Goal: Information Seeking & Learning: Learn about a topic

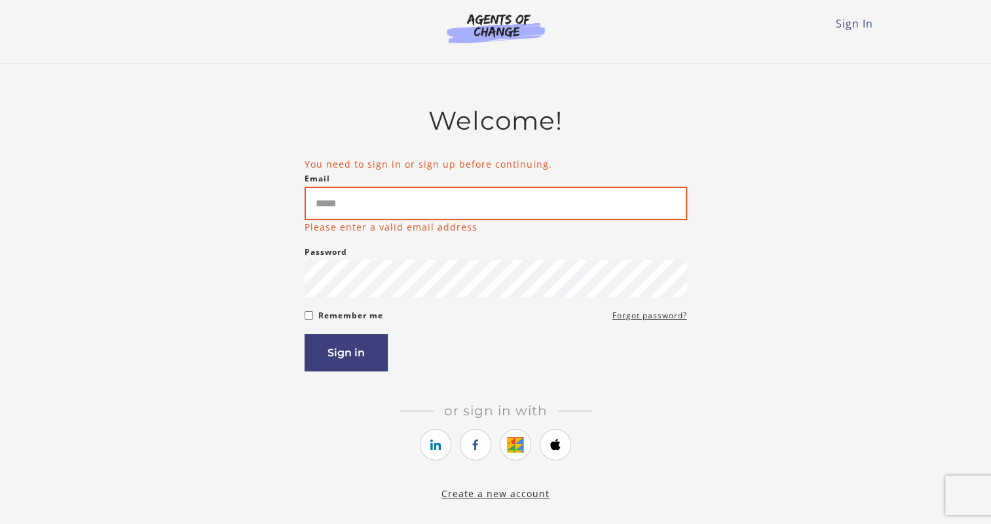
click at [476, 214] on input "Email" at bounding box center [496, 203] width 383 height 33
type input "**********"
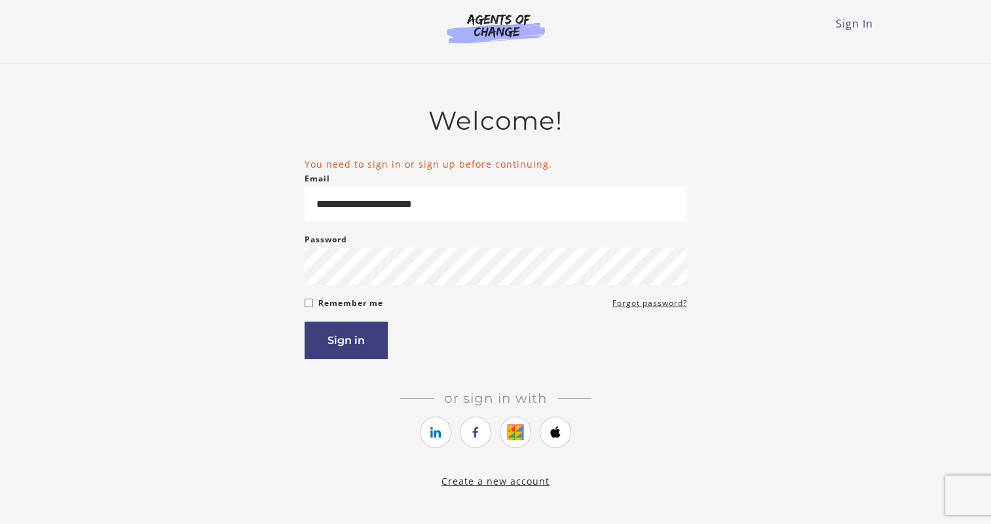
click at [356, 343] on button "Sign in" at bounding box center [346, 340] width 83 height 37
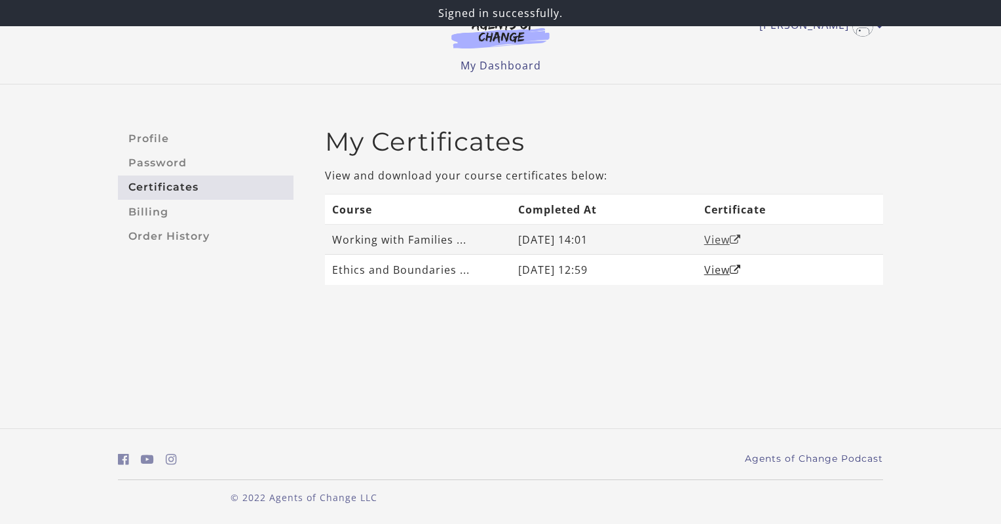
click at [714, 240] on link "View" at bounding box center [722, 240] width 37 height 14
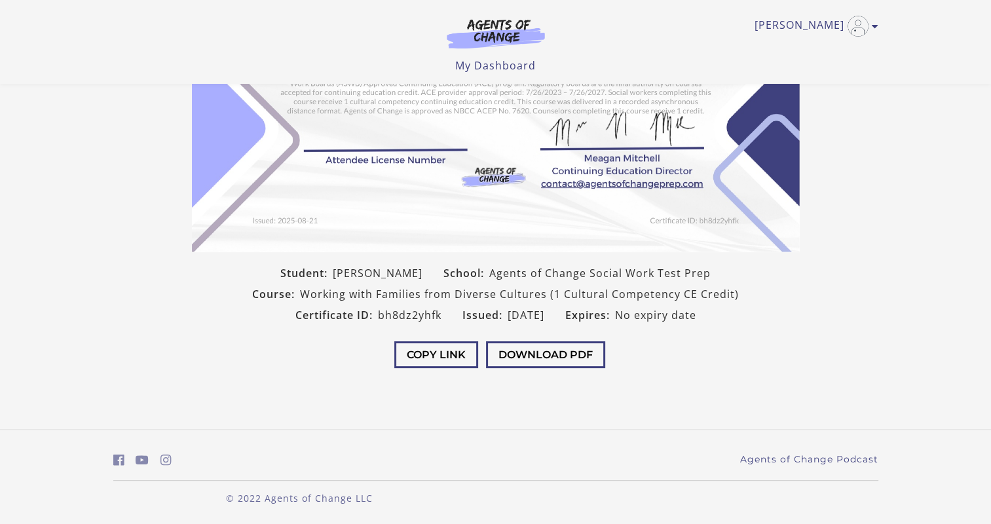
scroll to position [173, 0]
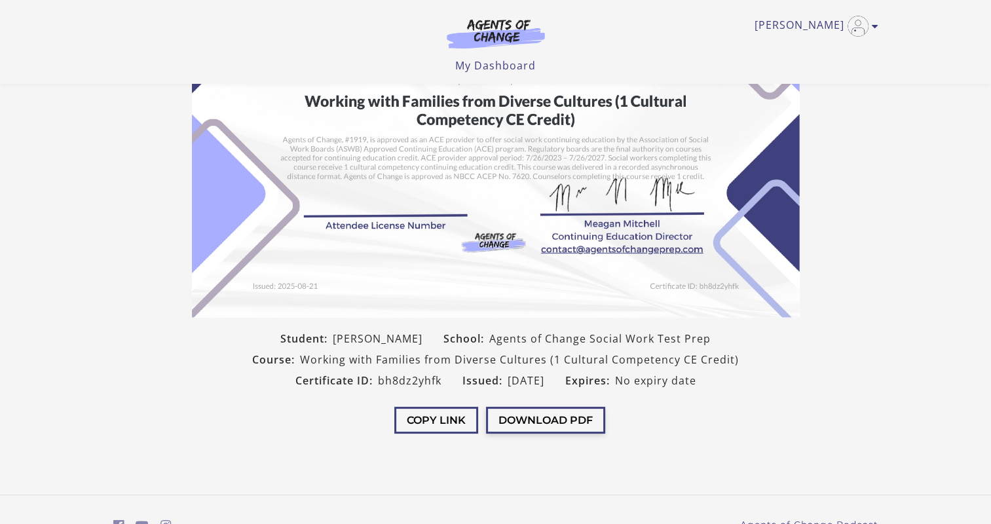
click at [550, 409] on button "Download PDF" at bounding box center [545, 420] width 119 height 27
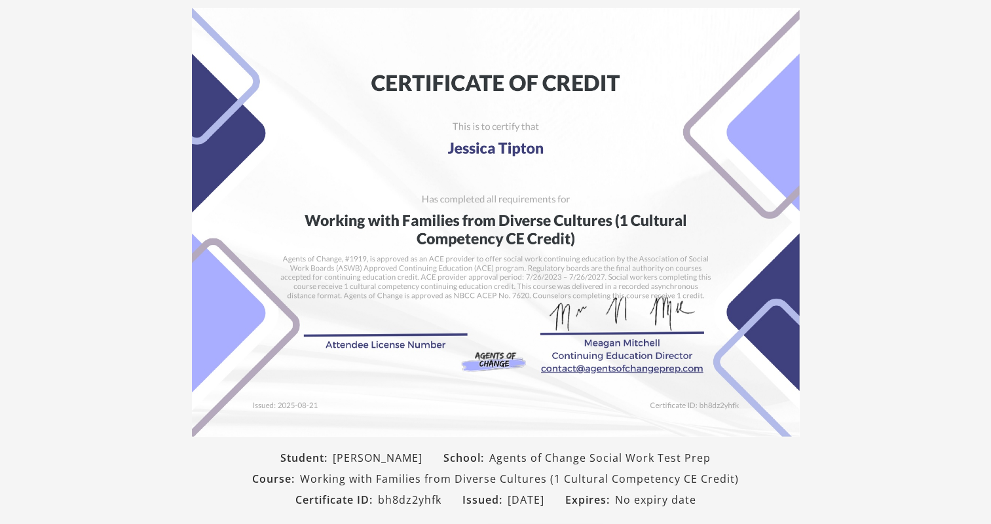
scroll to position [0, 0]
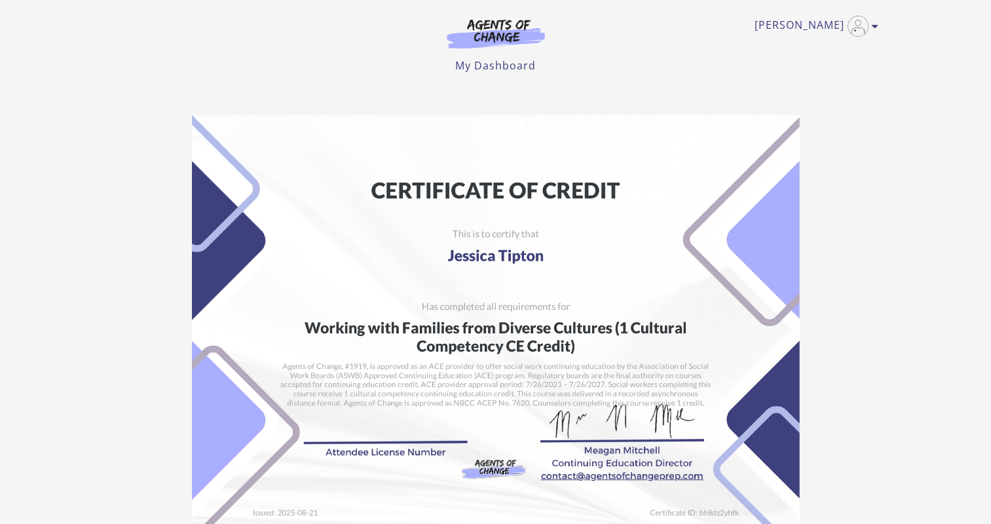
click at [881, 30] on div "Jessica T My Account Support Sign Out Toggle menu Menu My Dashboard My Account …" at bounding box center [496, 42] width 786 height 84
click at [874, 22] on icon "Toggle menu" at bounding box center [875, 26] width 7 height 10
click at [809, 46] on link "My Account" at bounding box center [824, 48] width 115 height 22
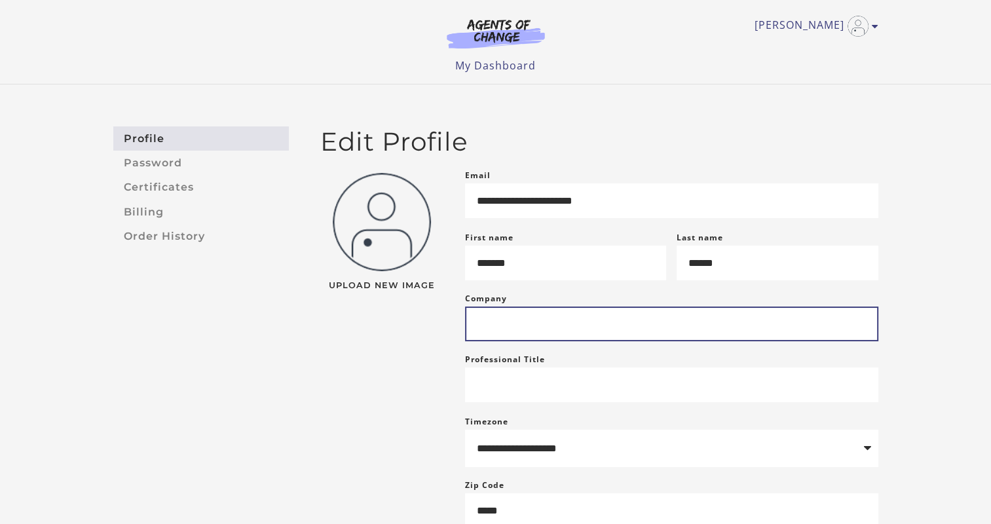
scroll to position [66, 0]
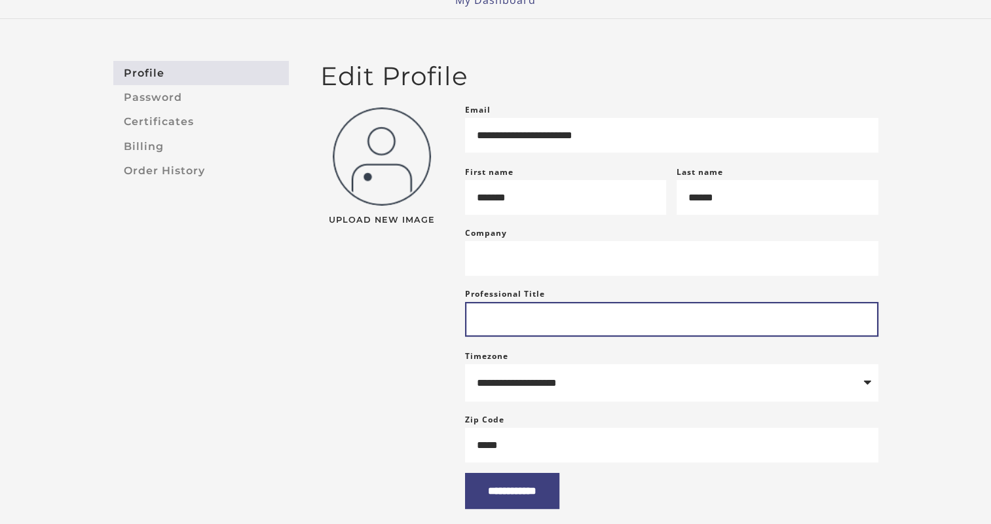
click at [596, 315] on input "Professional Title" at bounding box center [671, 319] width 413 height 35
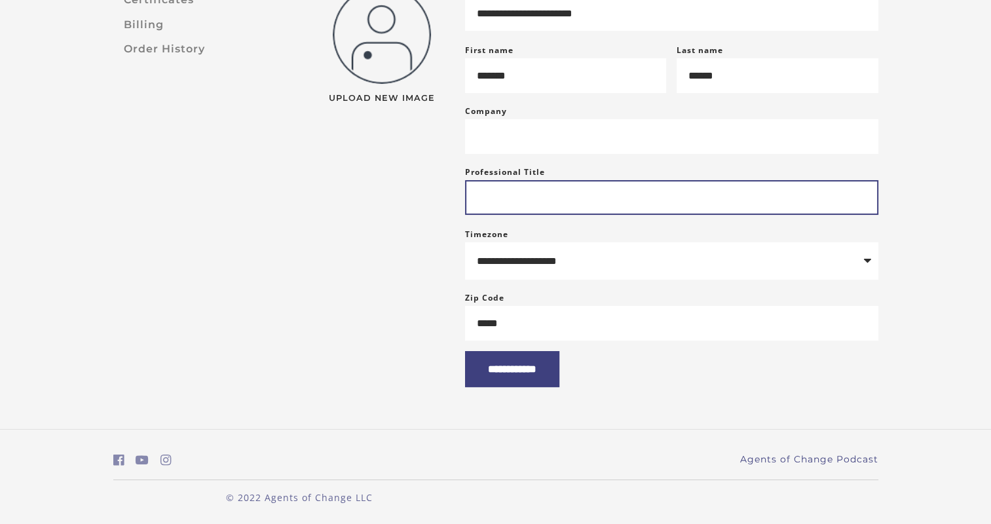
scroll to position [0, 0]
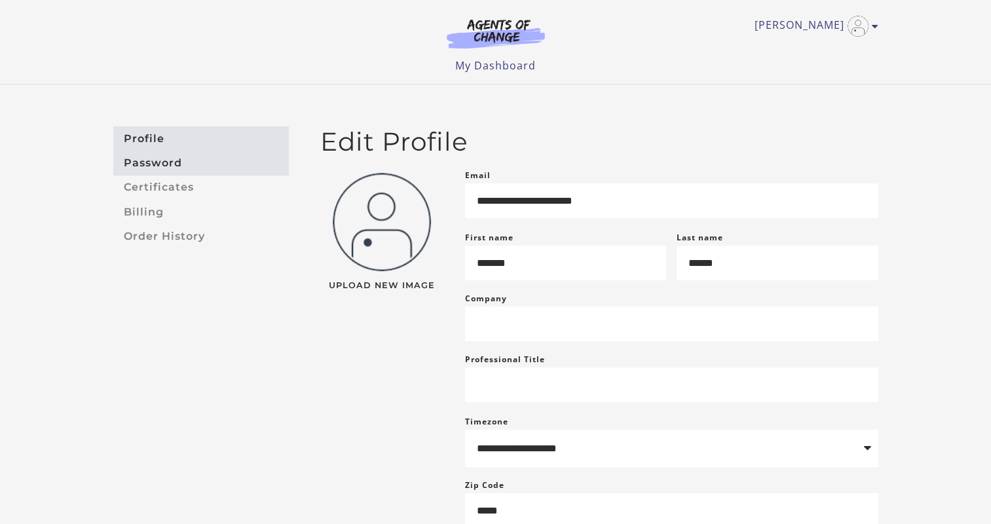
click at [161, 158] on link "Password" at bounding box center [201, 163] width 176 height 24
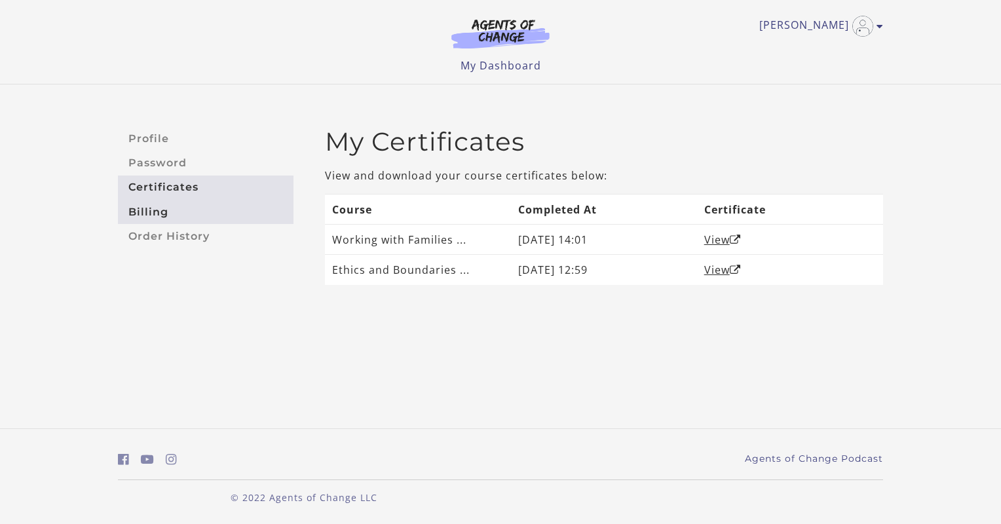
click at [144, 212] on link "Billing" at bounding box center [206, 212] width 176 height 24
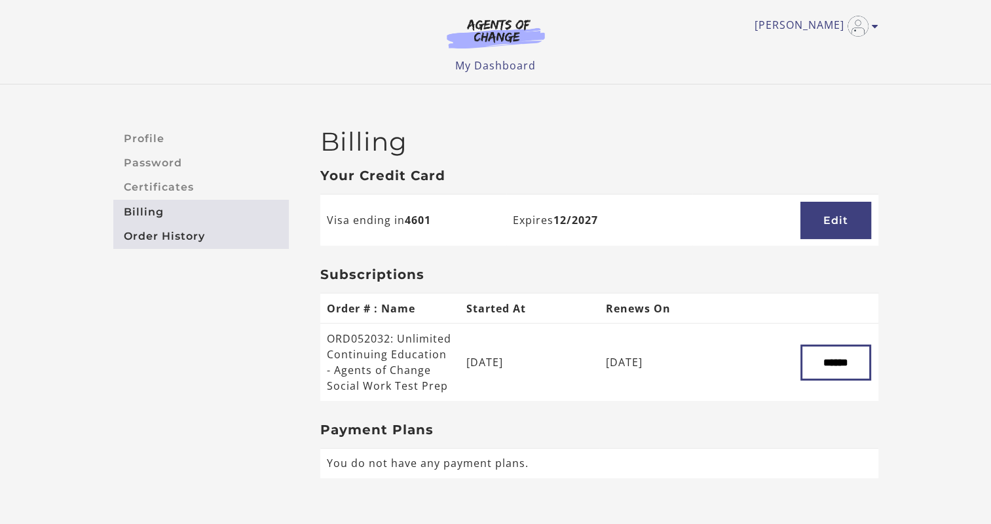
drag, startPoint x: 0, startPoint y: 0, endPoint x: 165, endPoint y: 233, distance: 285.2
click at [165, 233] on link "Order History" at bounding box center [201, 236] width 176 height 24
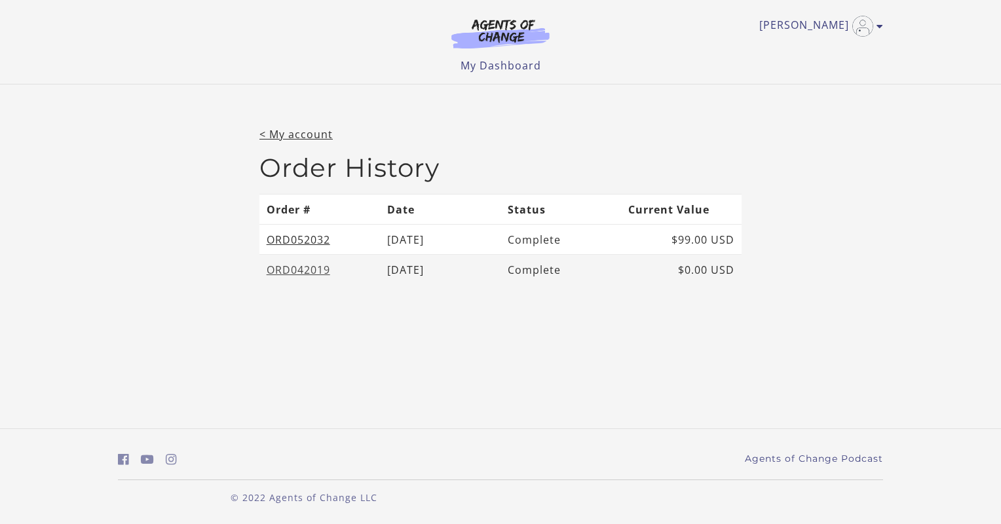
click at [300, 271] on link "ORD042019" at bounding box center [299, 270] width 64 height 14
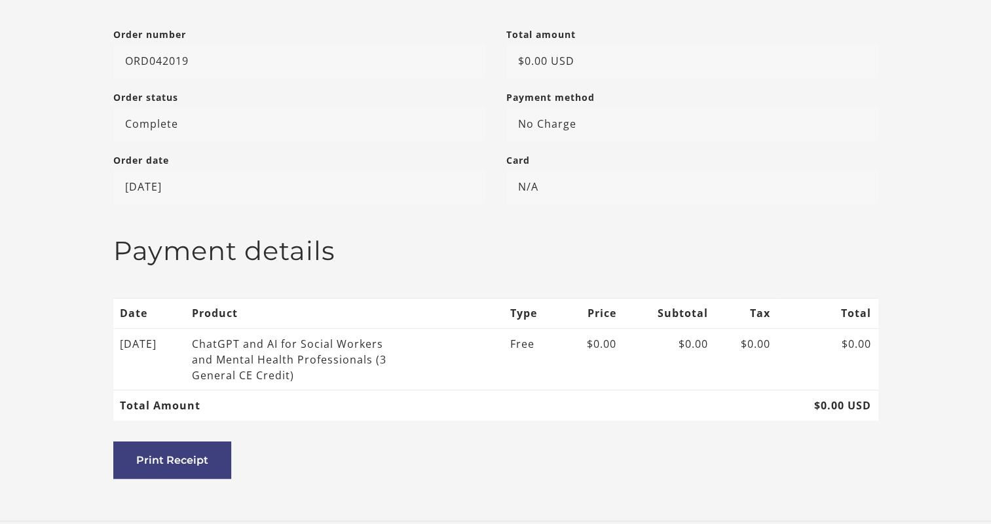
scroll to position [262, 0]
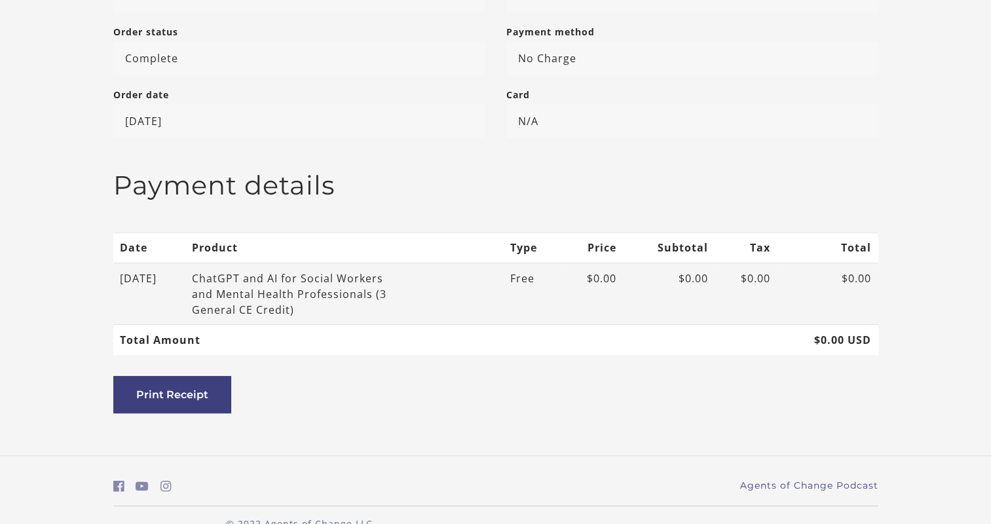
drag, startPoint x: 218, startPoint y: 273, endPoint x: 349, endPoint y: 315, distance: 137.2
click at [349, 315] on td "ChatGPT and AI for Social Workers and Mental Health Professionals (3 General CE…" at bounding box center [344, 294] width 318 height 62
click at [344, 310] on div "ChatGPT and AI for Social Workers and Mental Health Professionals (3 General CE…" at bounding box center [297, 294] width 210 height 47
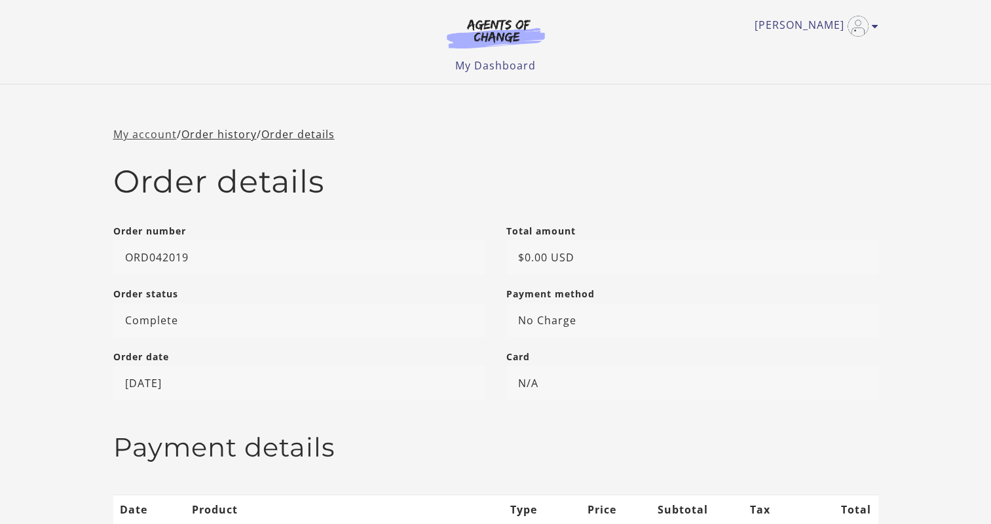
click at [159, 136] on link "My account" at bounding box center [145, 134] width 64 height 14
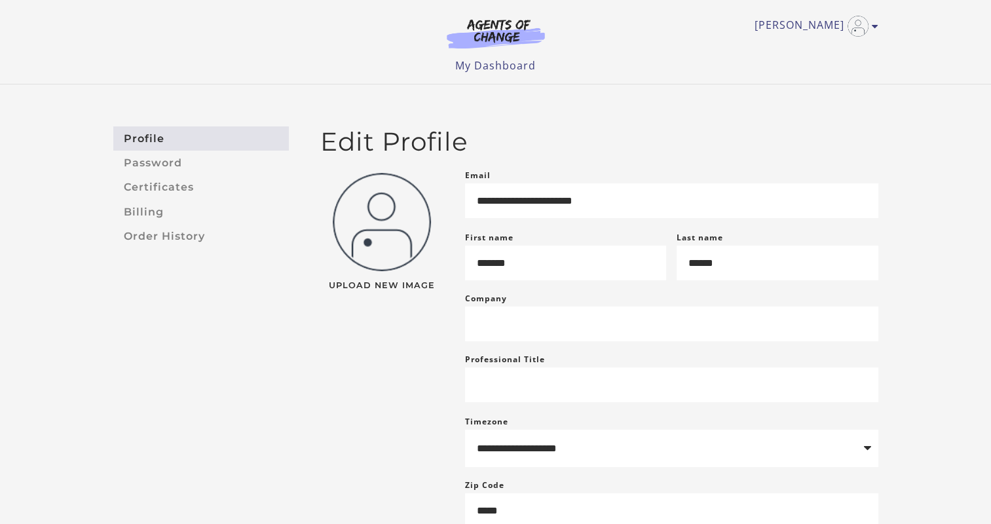
click at [493, 21] on img at bounding box center [496, 33] width 126 height 30
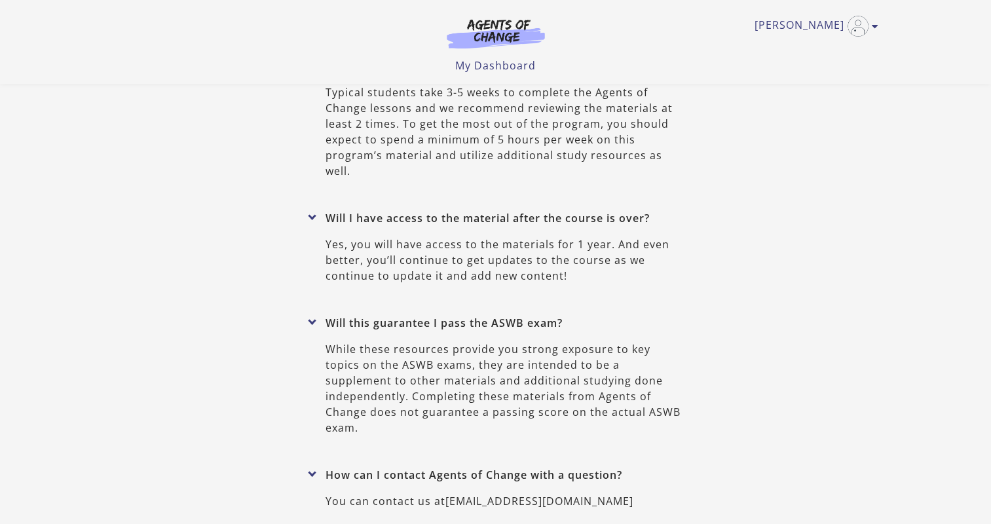
scroll to position [5281, 0]
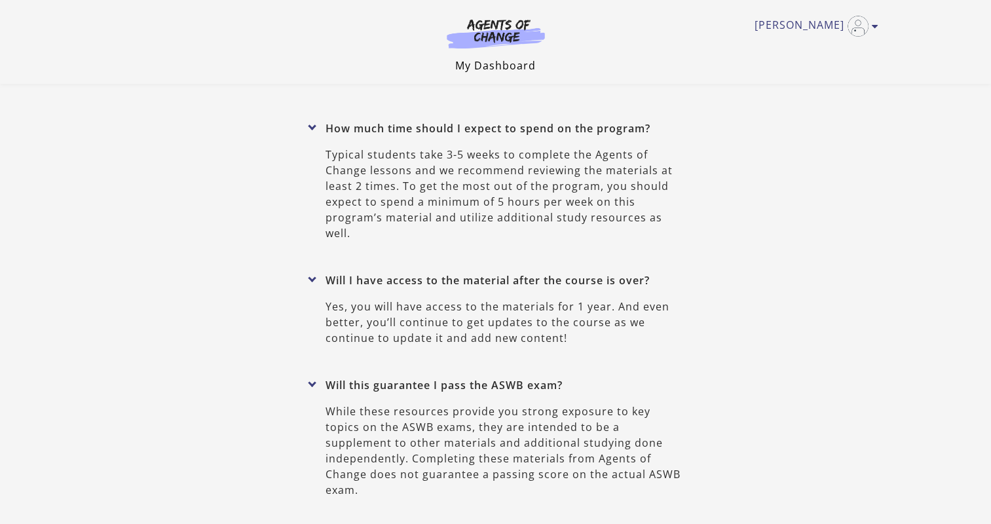
click at [503, 63] on link "My Dashboard" at bounding box center [495, 65] width 81 height 14
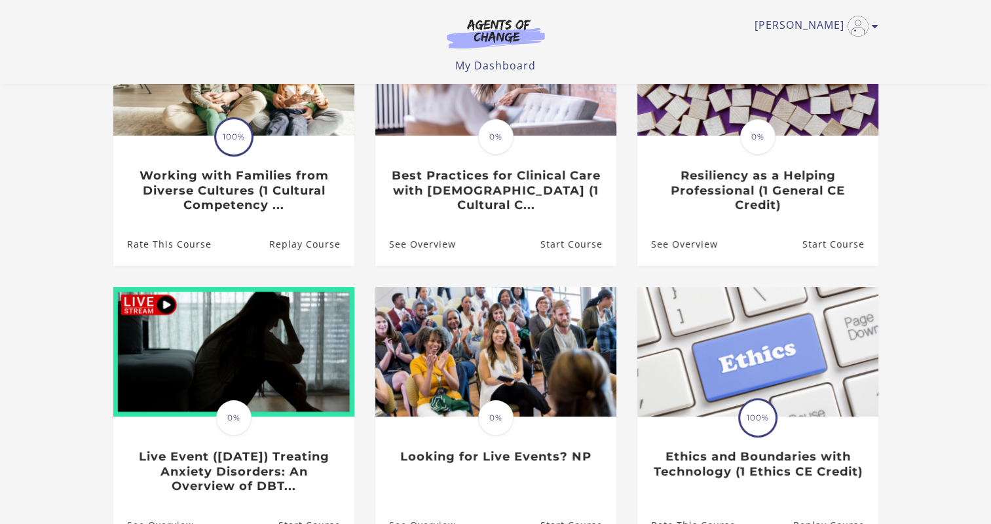
scroll to position [328, 0]
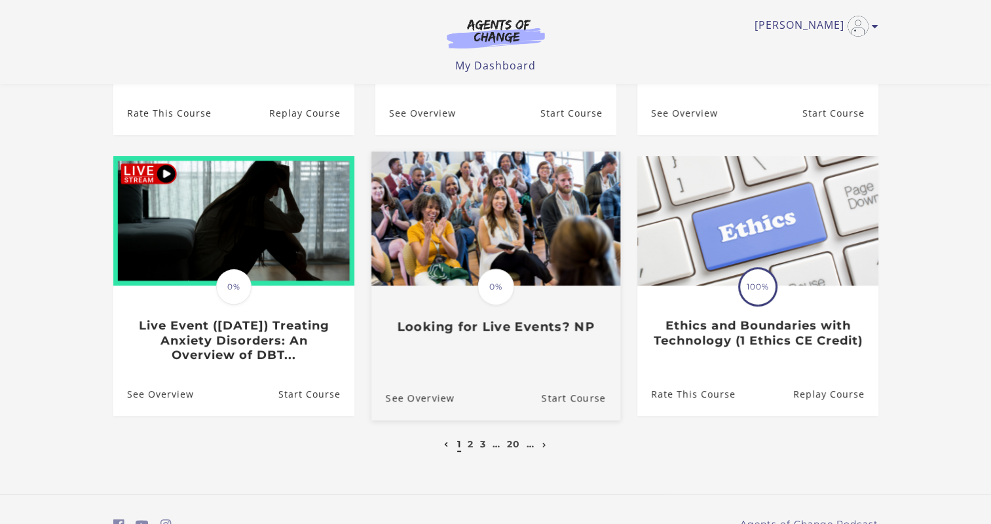
click at [516, 330] on h3 "Looking for Live Events? NP" at bounding box center [495, 326] width 220 height 15
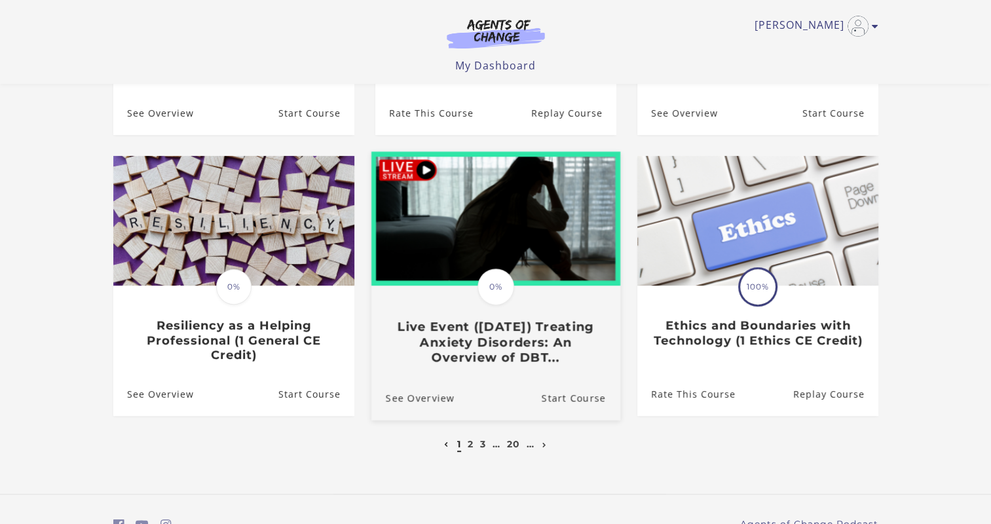
click at [524, 351] on h3 "Live Event (8/22/25) Treating Anxiety Disorders: An Overview of DBT..." at bounding box center [495, 342] width 220 height 46
